Goal: Task Accomplishment & Management: Manage account settings

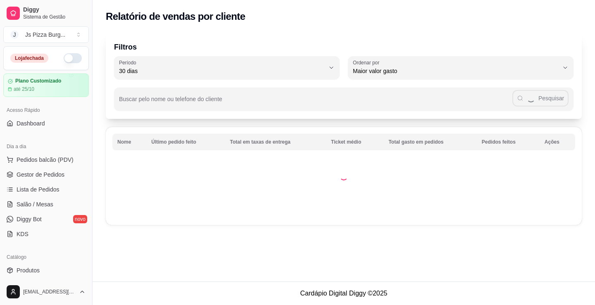
select select "30"
select select "HIGHEST_TOTAL_SPENT_WITH_ORDERS"
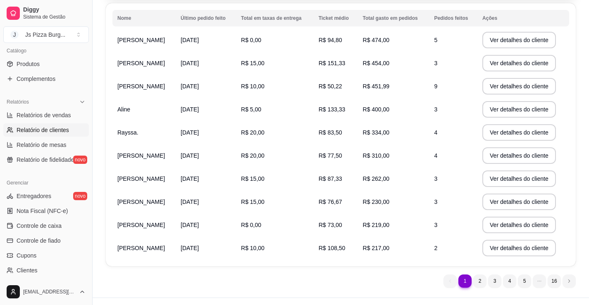
scroll to position [83, 0]
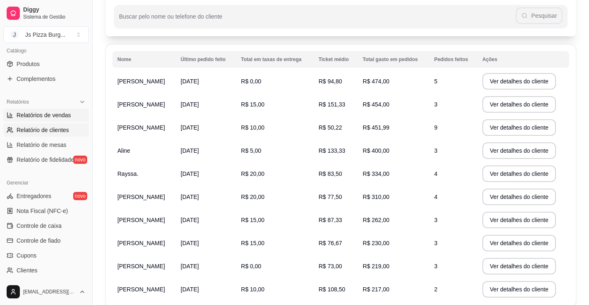
click at [46, 115] on span "Relatórios de vendas" at bounding box center [44, 115] width 55 height 8
select select "ALL"
select select "0"
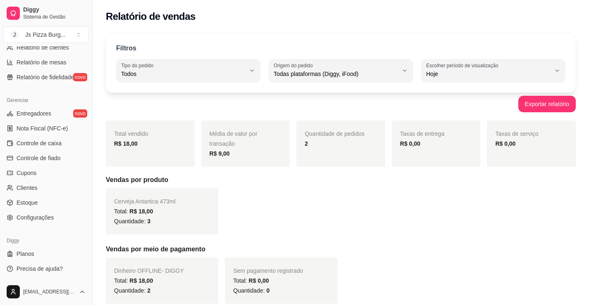
scroll to position [127, 0]
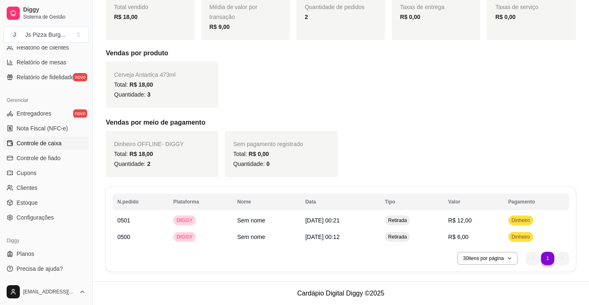
click at [33, 143] on span "Controle de caixa" at bounding box center [39, 143] width 45 height 8
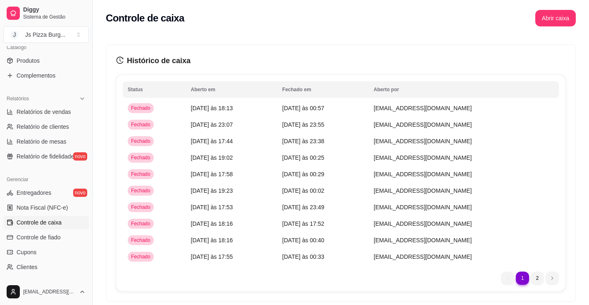
scroll to position [207, 0]
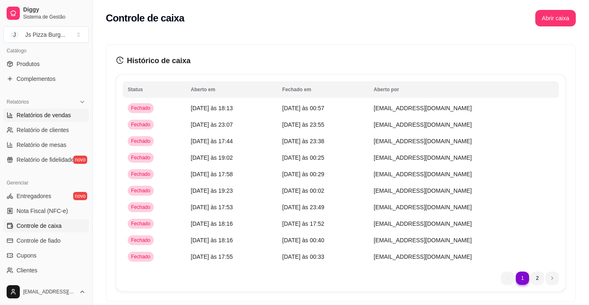
click at [55, 115] on span "Relatórios de vendas" at bounding box center [44, 115] width 55 height 8
select select "ALL"
select select "0"
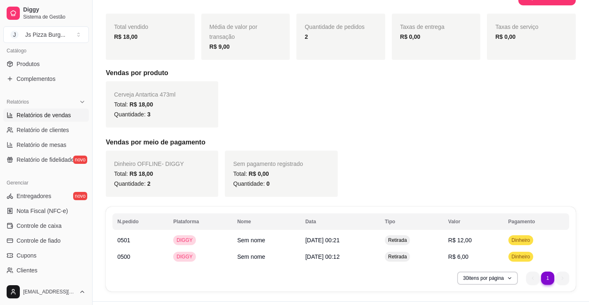
scroll to position [127, 0]
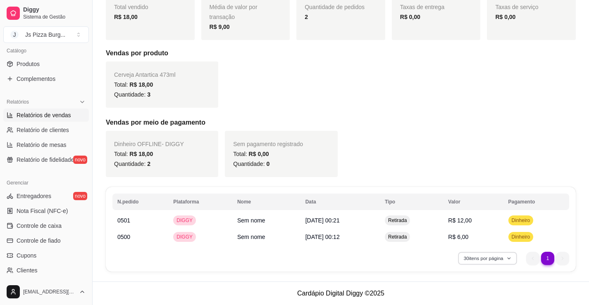
click at [497, 257] on button "30 itens por página" at bounding box center [487, 258] width 59 height 13
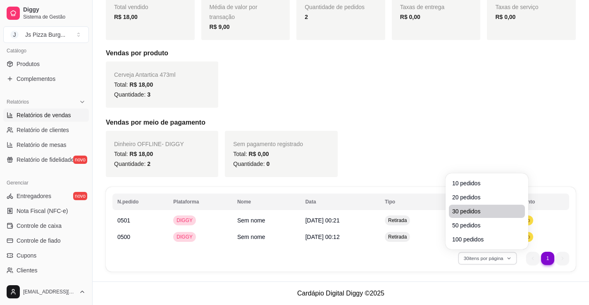
click at [465, 212] on span "30 pedidos" at bounding box center [486, 211] width 69 height 8
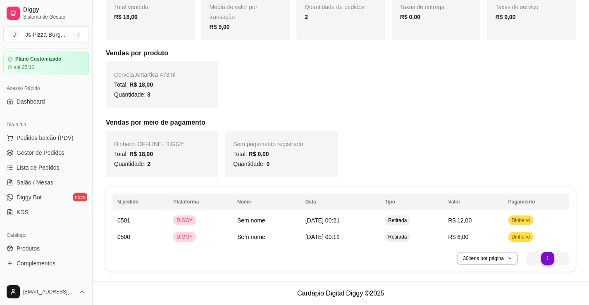
scroll to position [0, 0]
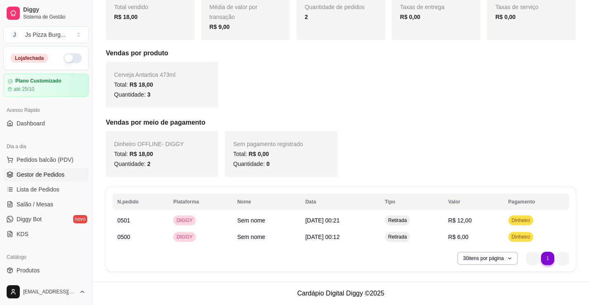
click at [46, 179] on link "Gestor de Pedidos" at bounding box center [46, 174] width 86 height 13
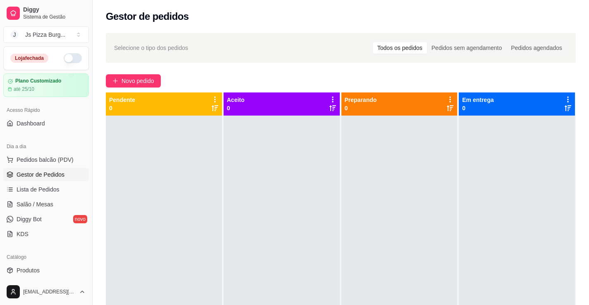
click at [3, 168] on link "Gestor de Pedidos" at bounding box center [46, 174] width 86 height 13
